Goal: Transaction & Acquisition: Book appointment/travel/reservation

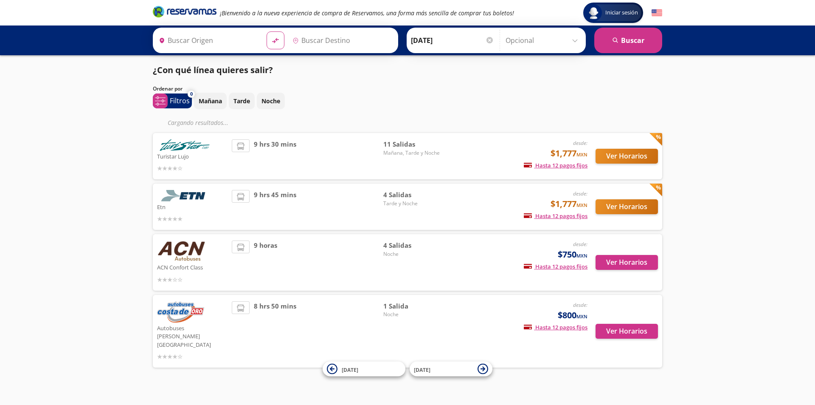
type input "[GEOGRAPHIC_DATA], [GEOGRAPHIC_DATA]"
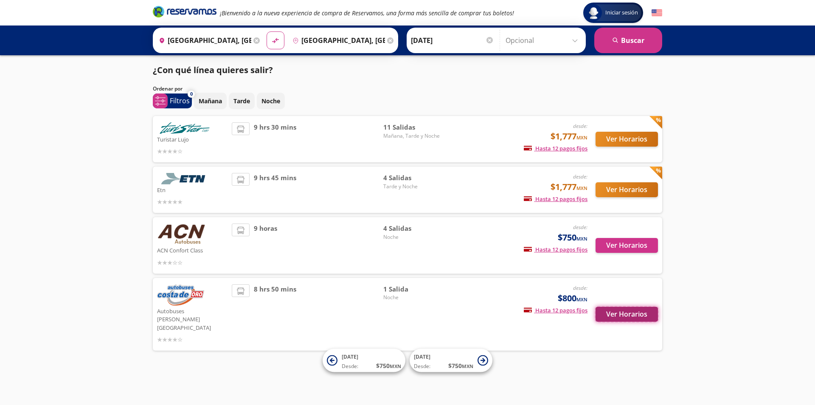
click at [621, 306] on button "Ver Horarios" at bounding box center [627, 313] width 62 height 15
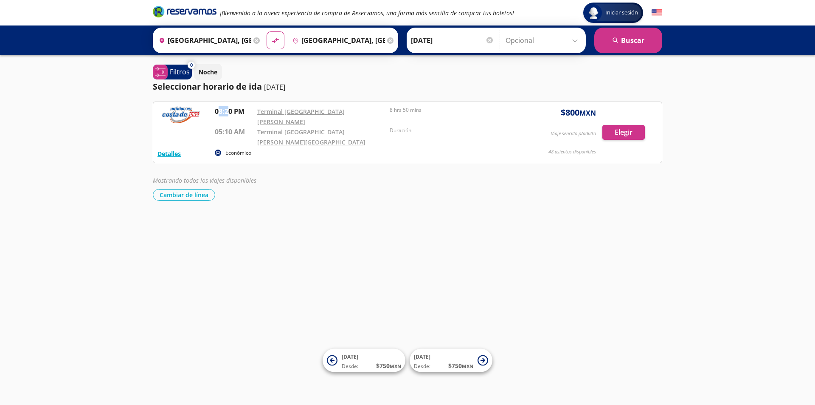
drag, startPoint x: 222, startPoint y: 110, endPoint x: 228, endPoint y: 112, distance: 5.4
click at [228, 112] on p "08:20 PM" at bounding box center [234, 111] width 38 height 10
click at [234, 107] on p "08:20 PM" at bounding box center [234, 111] width 38 height 10
click at [167, 149] on button "Detalles" at bounding box center [168, 153] width 23 height 9
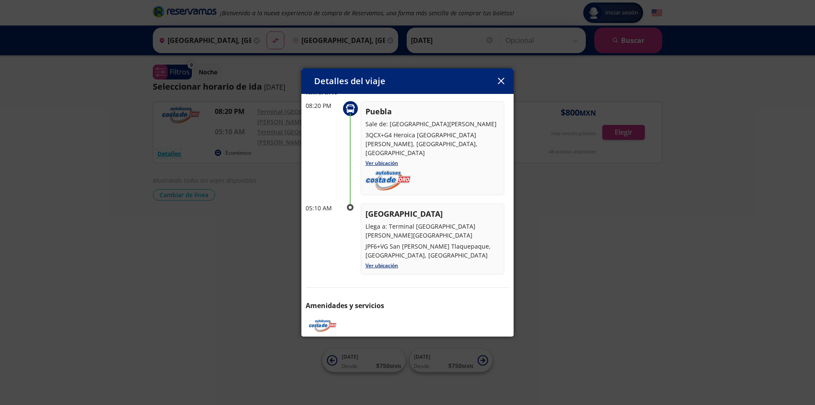
scroll to position [45, 0]
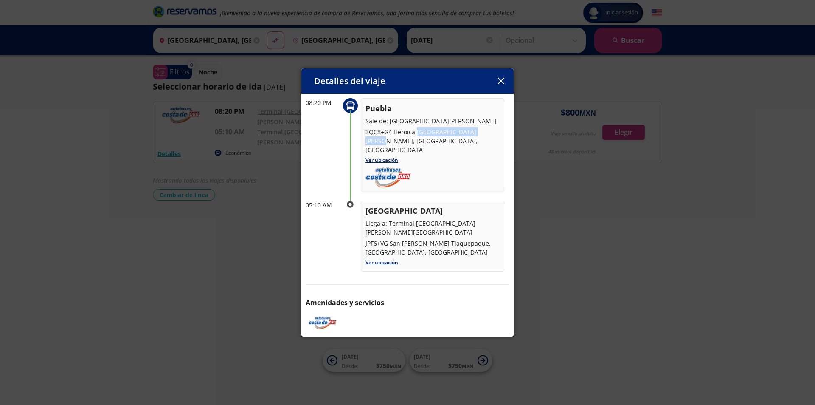
drag, startPoint x: 416, startPoint y: 129, endPoint x: 483, endPoint y: 132, distance: 66.7
click at [483, 132] on p "3QCX+G4 Heroica [GEOGRAPHIC_DATA][PERSON_NAME], [GEOGRAPHIC_DATA], [GEOGRAPHIC_…" at bounding box center [432, 140] width 134 height 27
click at [482, 132] on p "3QCX+G4 Heroica [GEOGRAPHIC_DATA][PERSON_NAME], [GEOGRAPHIC_DATA], [GEOGRAPHIC_…" at bounding box center [432, 140] width 134 height 27
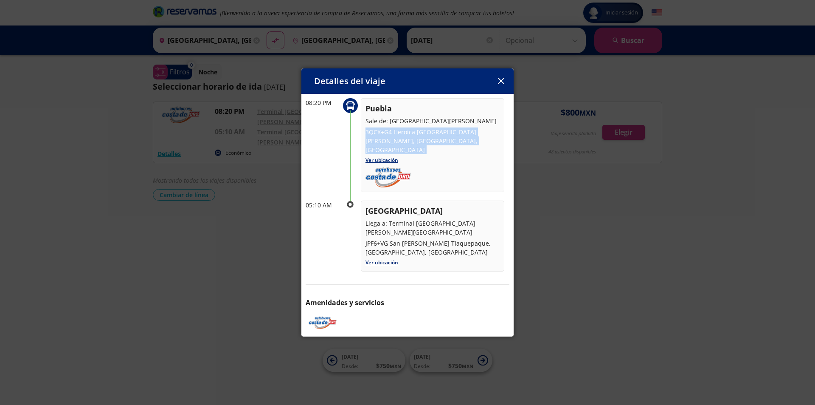
click at [474, 135] on p "3QCX+G4 Heroica [GEOGRAPHIC_DATA][PERSON_NAME], [GEOGRAPHIC_DATA], [GEOGRAPHIC_…" at bounding box center [432, 140] width 134 height 27
click at [481, 133] on p "3QCX+G4 Heroica [GEOGRAPHIC_DATA][PERSON_NAME], [GEOGRAPHIC_DATA], [GEOGRAPHIC_…" at bounding box center [432, 140] width 134 height 27
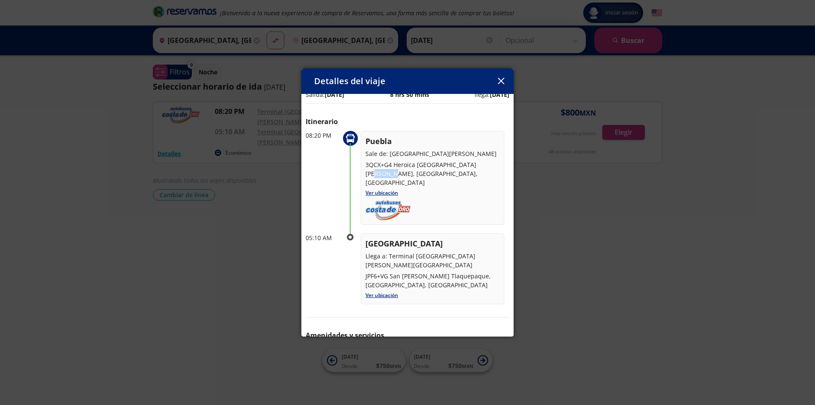
scroll to position [28, 0]
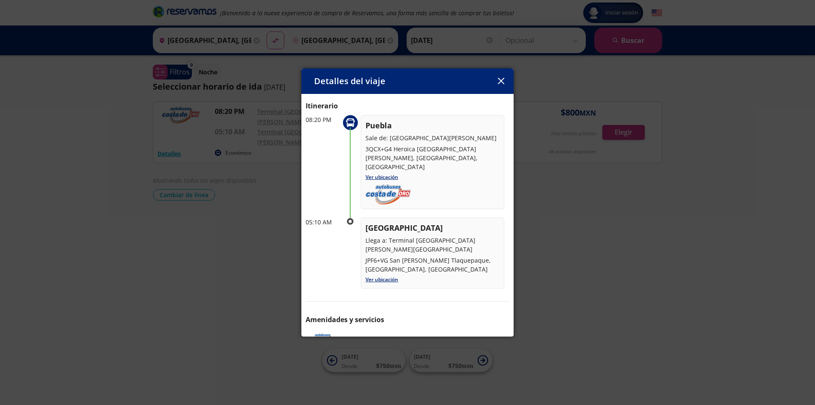
click at [487, 178] on div "Puebla Sale de: [GEOGRAPHIC_DATA] [PERSON_NAME][GEOGRAPHIC_DATA] 3QCX+G4 Heroic…" at bounding box center [432, 162] width 143 height 94
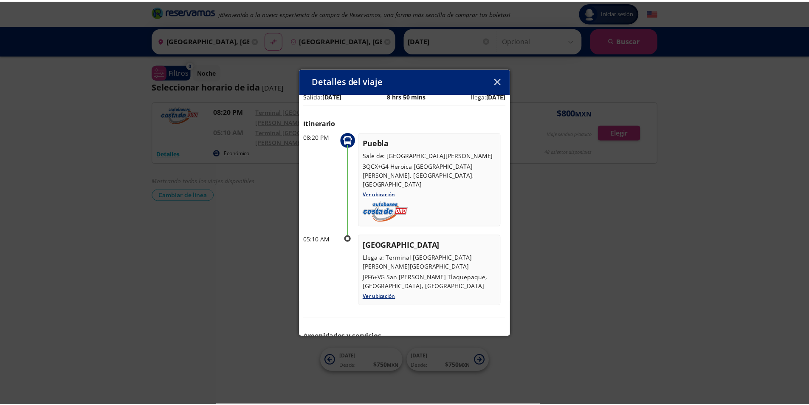
scroll to position [0, 0]
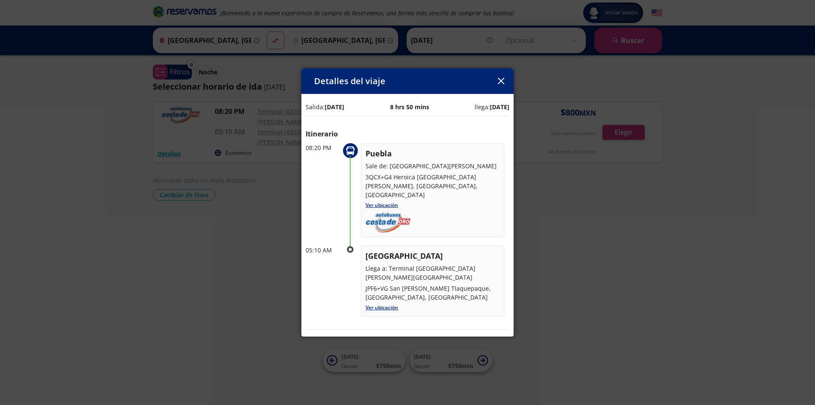
click at [503, 78] on icon "button" at bounding box center [501, 81] width 6 height 6
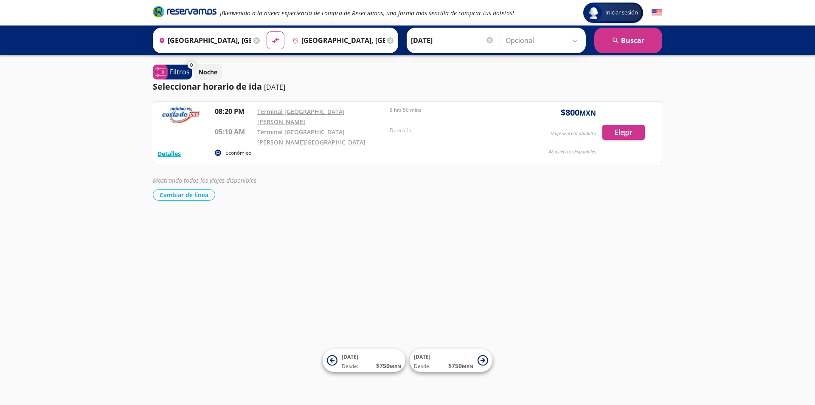
click at [323, 126] on div "Terminal [GEOGRAPHIC_DATA] [PERSON_NAME][GEOGRAPHIC_DATA]" at bounding box center [321, 136] width 128 height 20
click at [629, 125] on button "Elegir" at bounding box center [623, 132] width 42 height 15
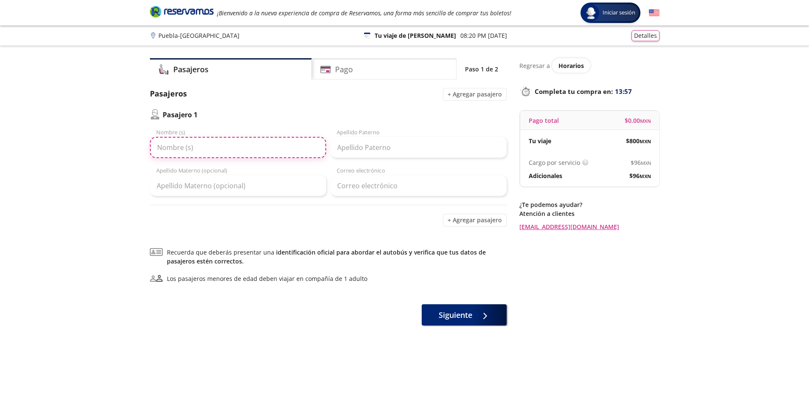
click at [228, 145] on input "Nombre (s)" at bounding box center [238, 147] width 176 height 21
type input "[PERSON_NAME]"
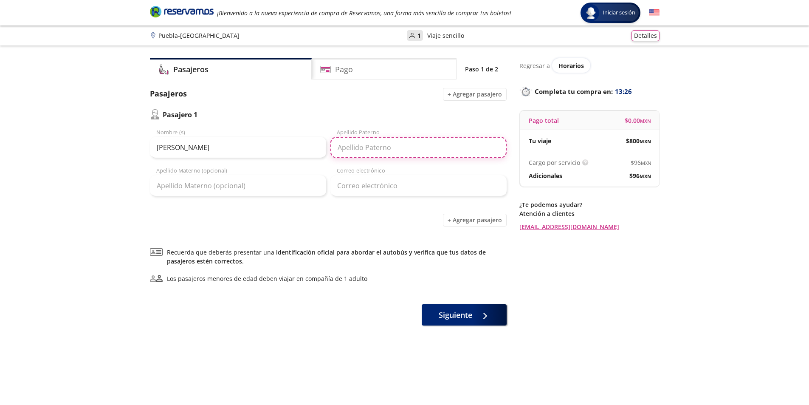
click at [371, 151] on input "Apellido Paterno" at bounding box center [418, 147] width 176 height 21
type input "juarez"
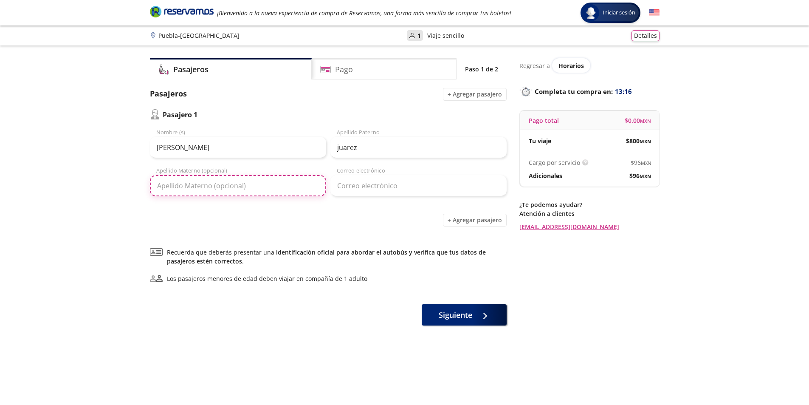
click at [217, 182] on input "Apellido Materno (opcional)" at bounding box center [238, 185] width 176 height 21
type input "[PERSON_NAME]"
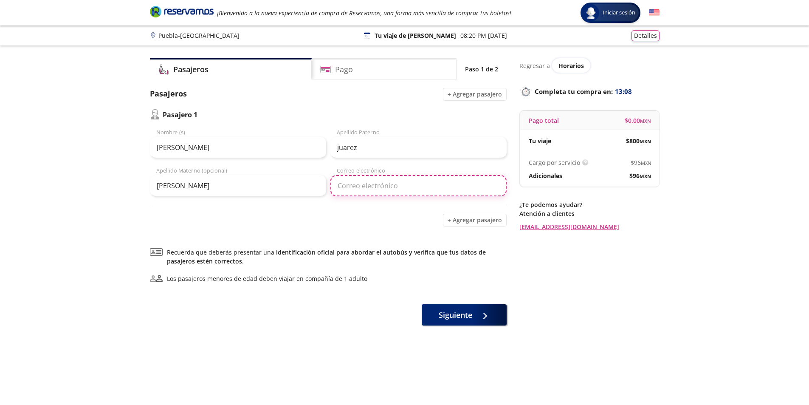
click at [379, 194] on input "Correo electrónico" at bounding box center [418, 185] width 176 height 21
type input "[PERSON_NAME][EMAIL_ADDRESS][DOMAIN_NAME]"
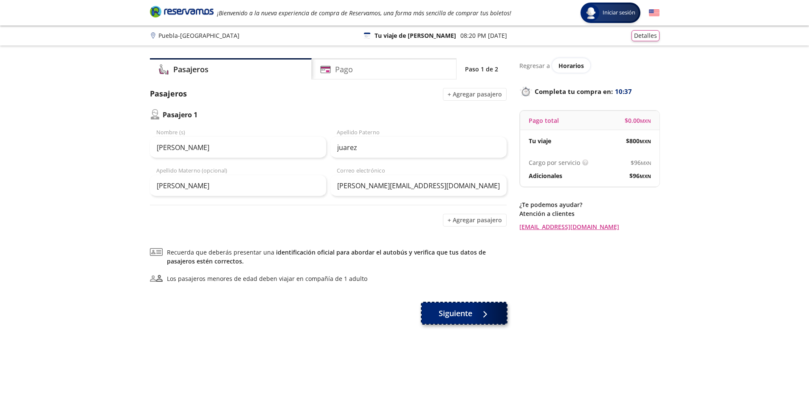
click at [442, 318] on span "Siguiente" at bounding box center [455, 312] width 34 height 11
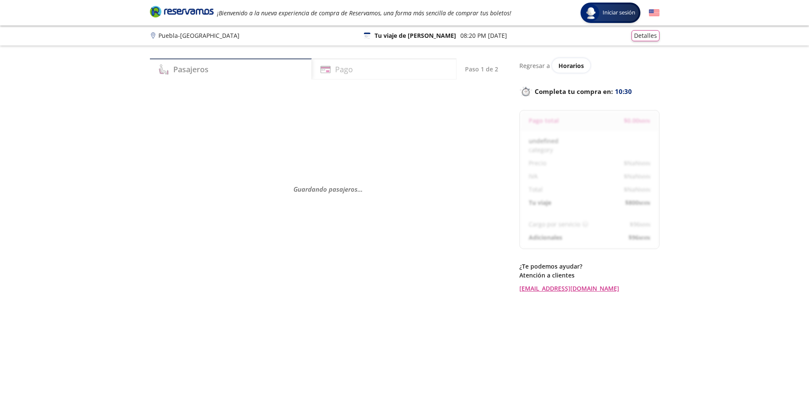
select select "MX"
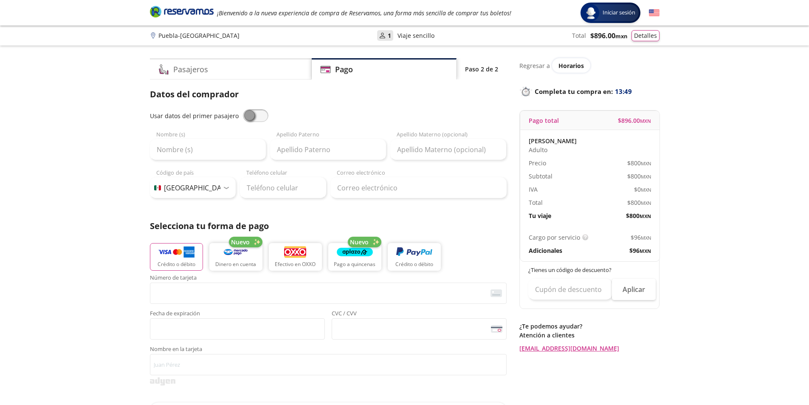
click at [259, 117] on span at bounding box center [255, 115] width 25 height 13
click at [243, 109] on input "checkbox" at bounding box center [243, 109] width 0 height 0
type input "[PERSON_NAME]"
type input "juarez"
type input "[PERSON_NAME]"
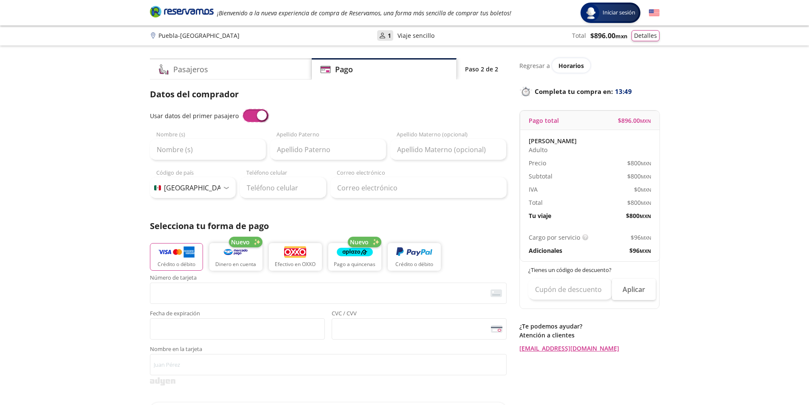
type input "[PERSON_NAME][EMAIL_ADDRESS][DOMAIN_NAME]"
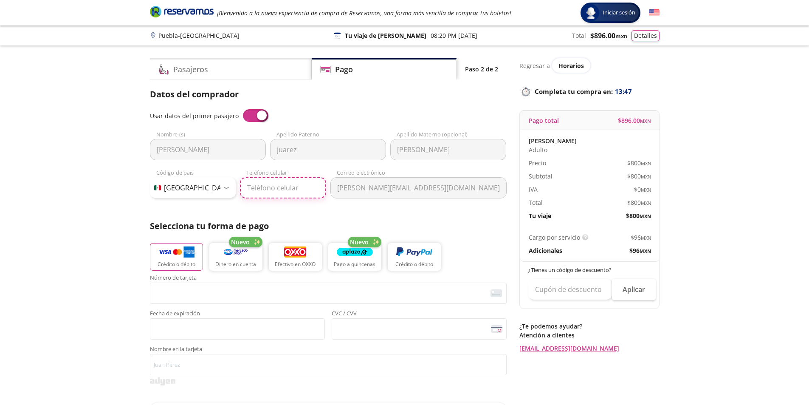
click at [280, 185] on input "Teléfono celular" at bounding box center [283, 187] width 86 height 21
type input "[PHONE_NUMBER]"
click at [288, 301] on span "<p>Your browser does not support iframes.</p>" at bounding box center [328, 292] width 357 height 21
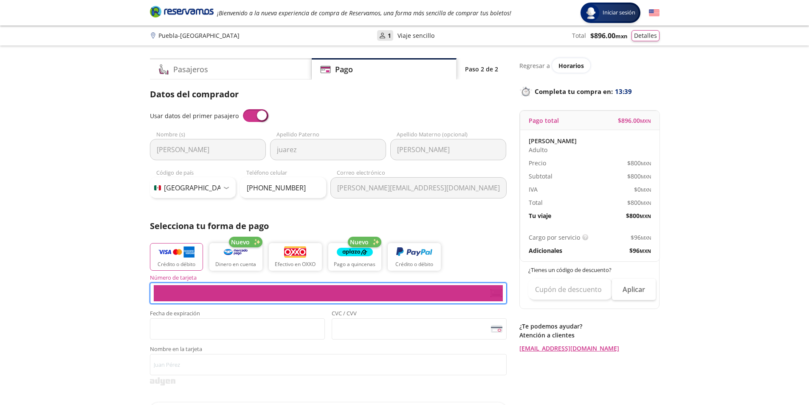
click at [288, 301] on span "<p>Your browser does not support iframes.</p>" at bounding box center [328, 292] width 357 height 21
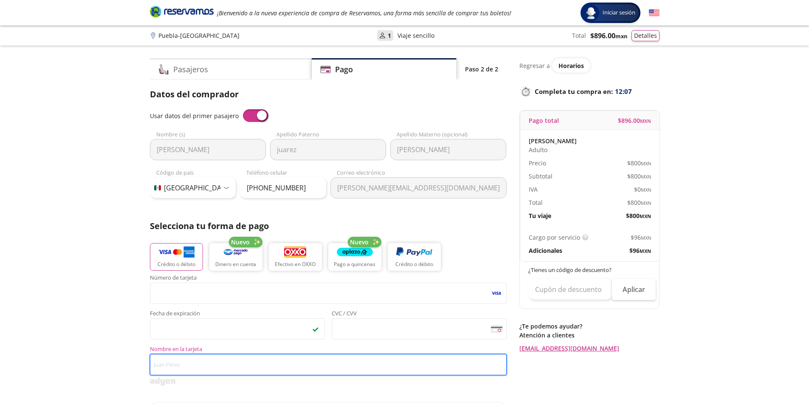
click at [298, 362] on input "Nombre en la tarjeta" at bounding box center [328, 364] width 357 height 21
type input "[PERSON_NAME]"
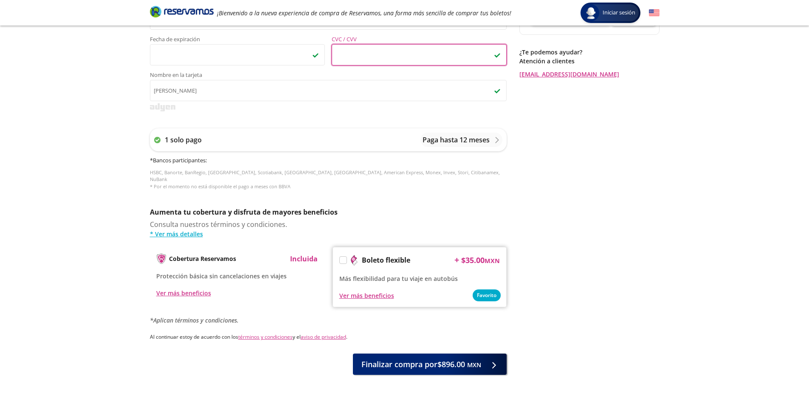
scroll to position [292, 0]
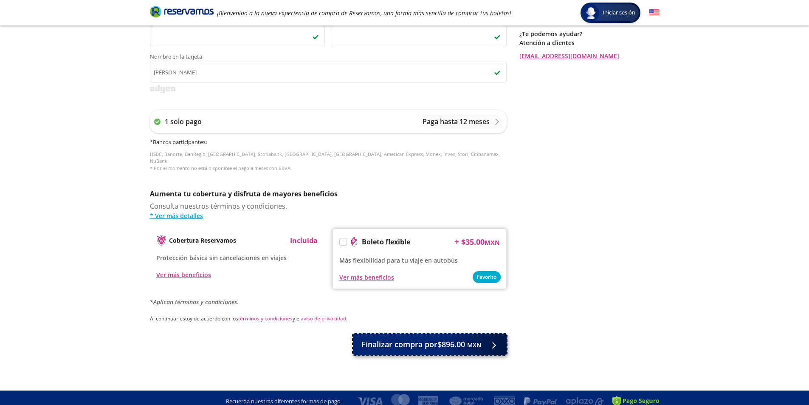
click at [446, 338] on span "Finalizar compra por $896.00 MXN" at bounding box center [421, 343] width 120 height 11
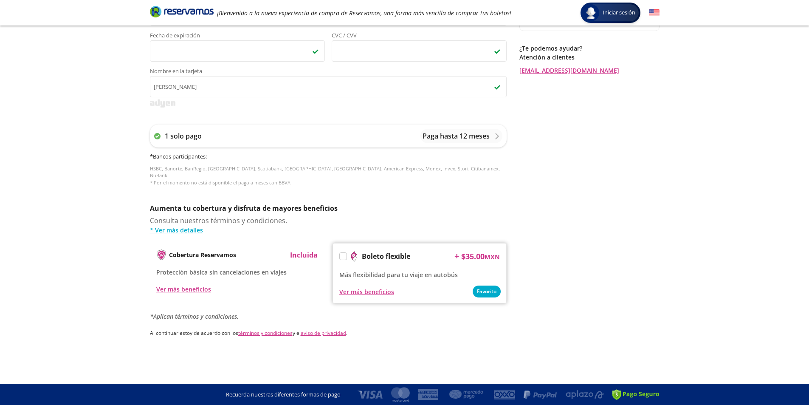
scroll to position [0, 0]
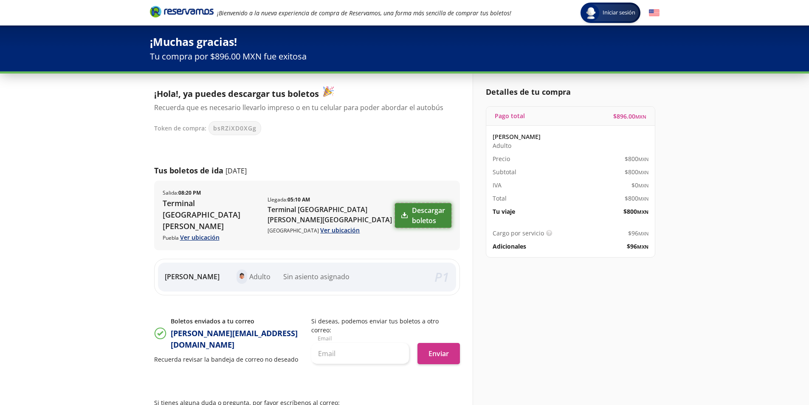
click at [413, 210] on link "Descargar boletos" at bounding box center [423, 215] width 56 height 25
